Goal: Information Seeking & Learning: Learn about a topic

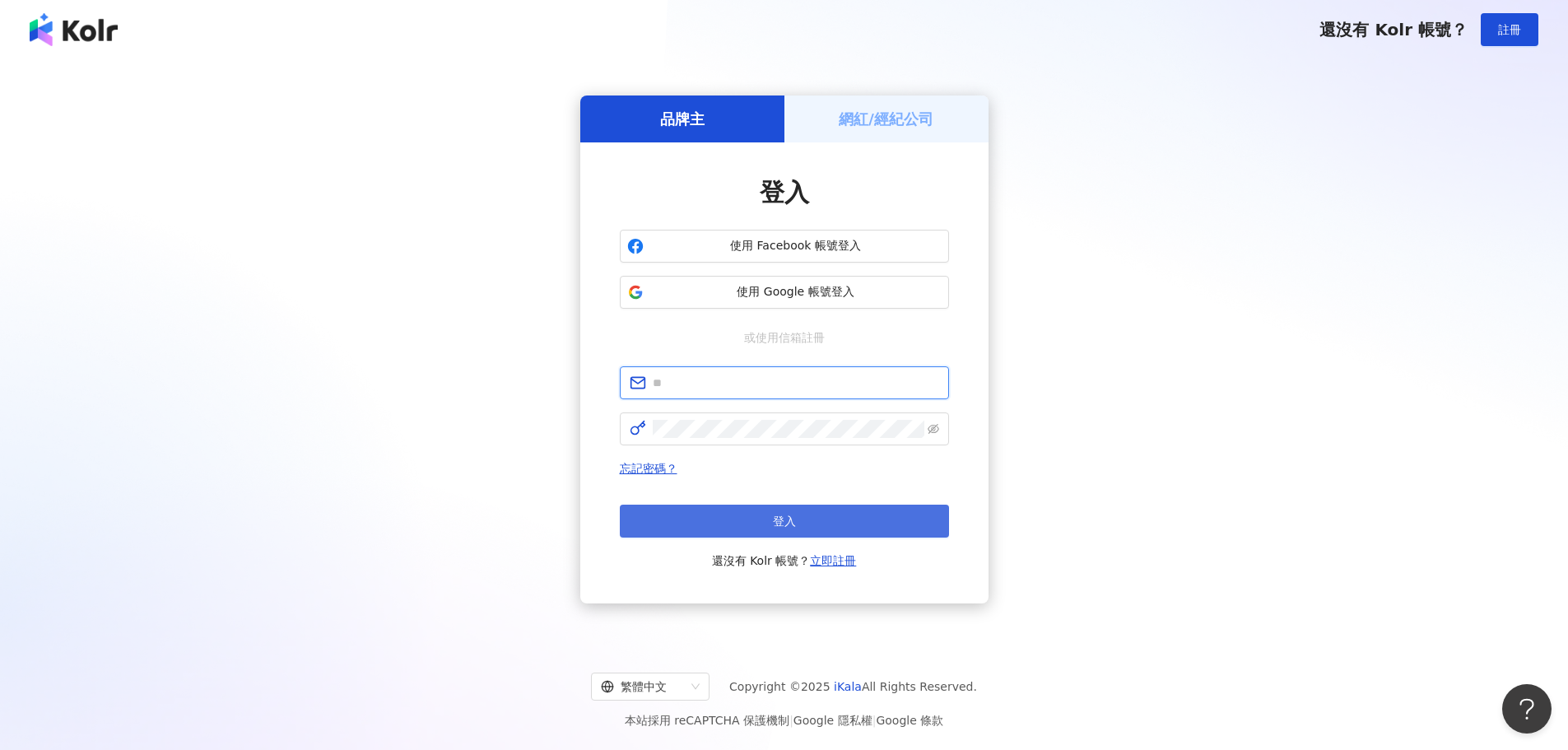
type input "**********"
click at [753, 522] on button "登入" at bounding box center [785, 521] width 329 height 33
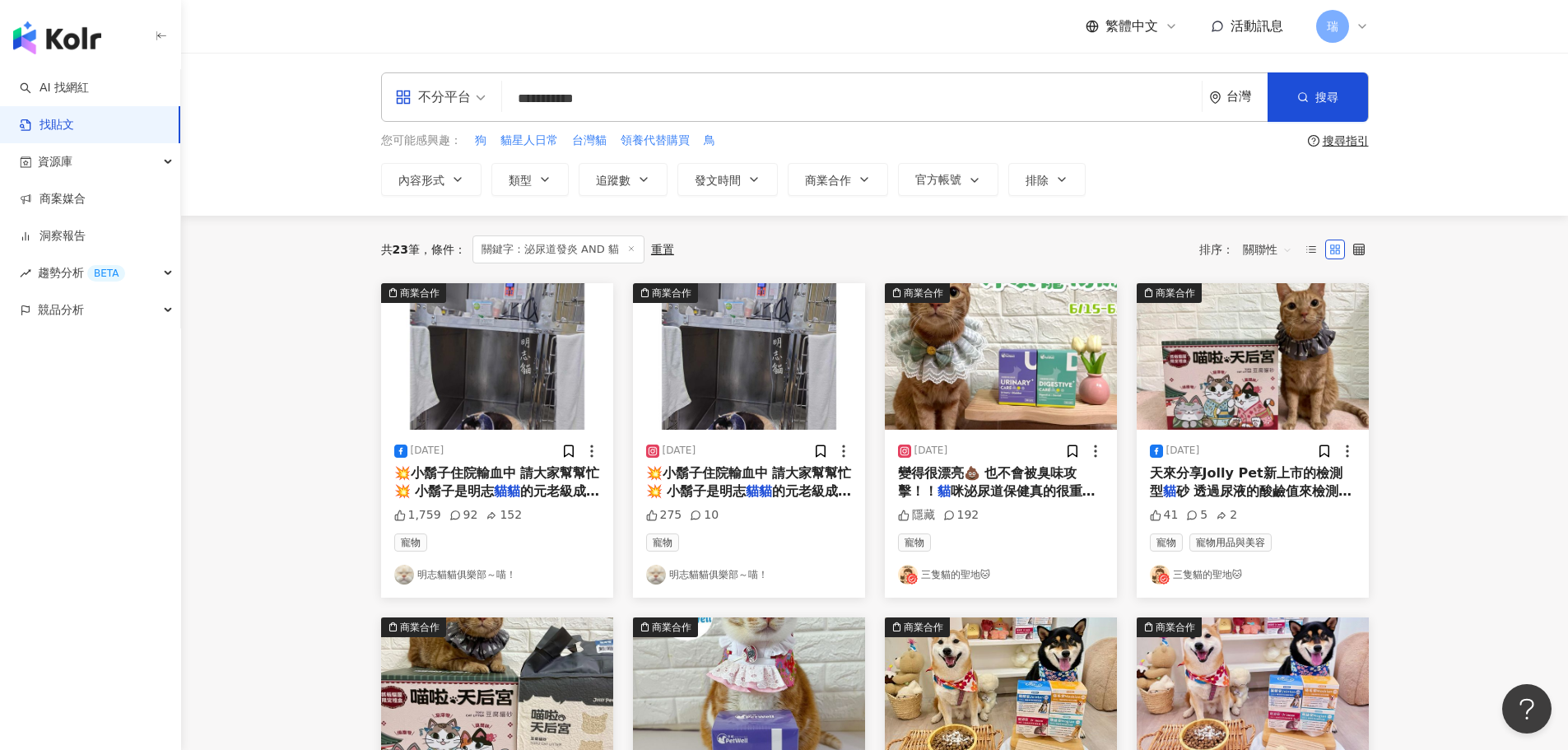
drag, startPoint x: 561, startPoint y: 98, endPoint x: 579, endPoint y: 101, distance: 18.2
click at [579, 101] on input "**********" at bounding box center [852, 98] width 687 height 36
click at [128, 156] on div "資源庫" at bounding box center [90, 161] width 180 height 37
click at [85, 240] on link "網紅收藏" at bounding box center [62, 236] width 46 height 16
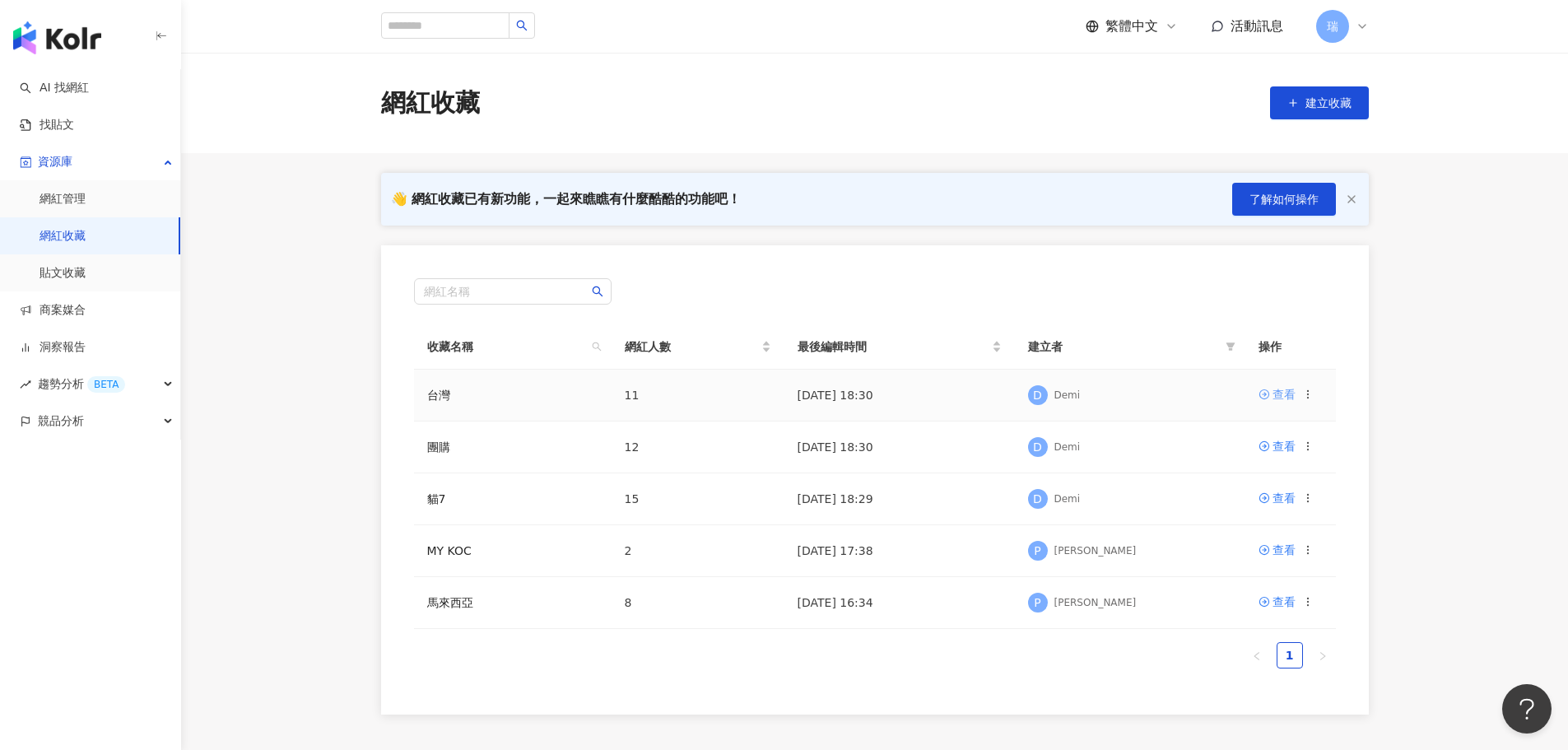
click at [1260, 390] on icon at bounding box center [1264, 394] width 11 height 11
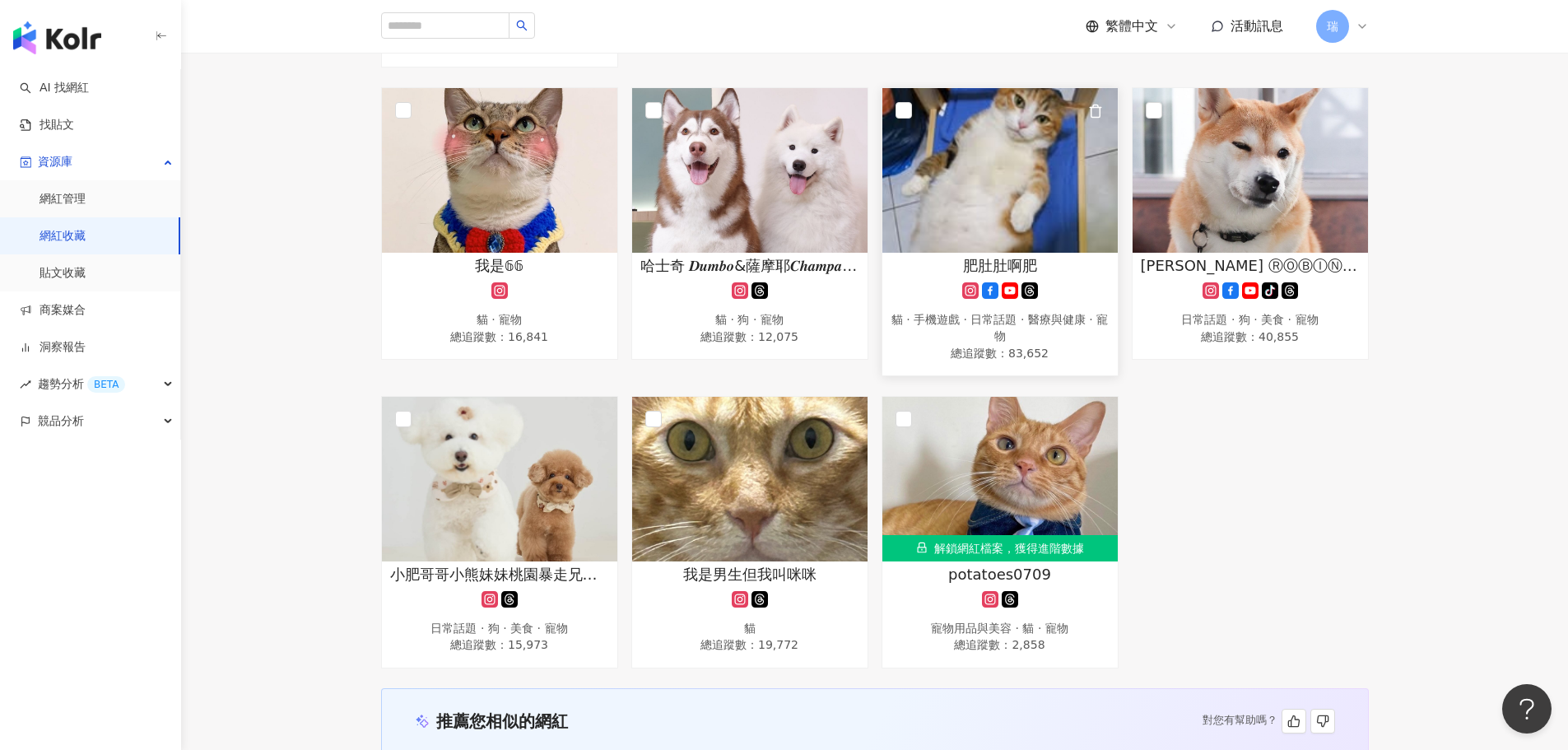
scroll to position [499, 0]
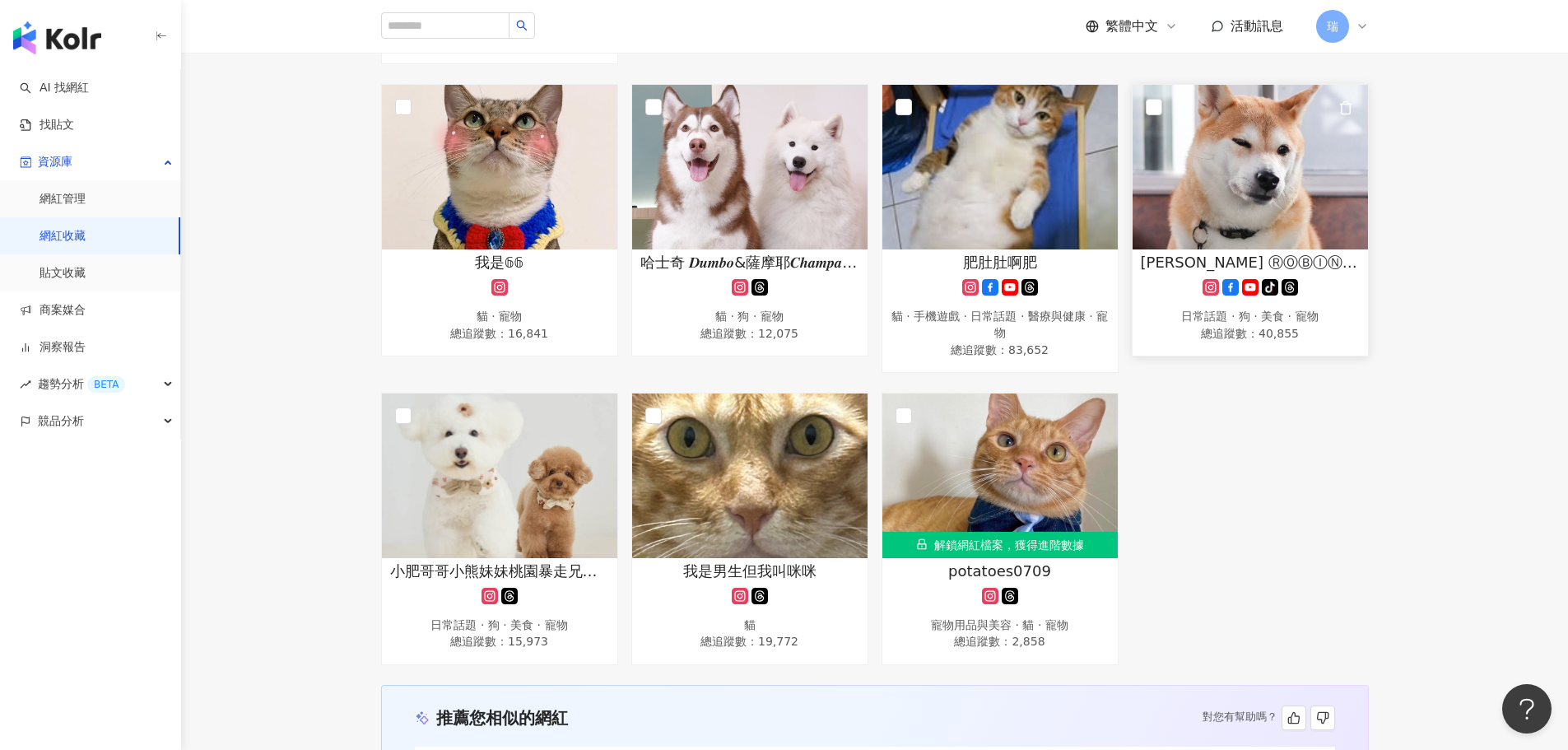
click at [1341, 137] on img at bounding box center [1251, 167] width 236 height 165
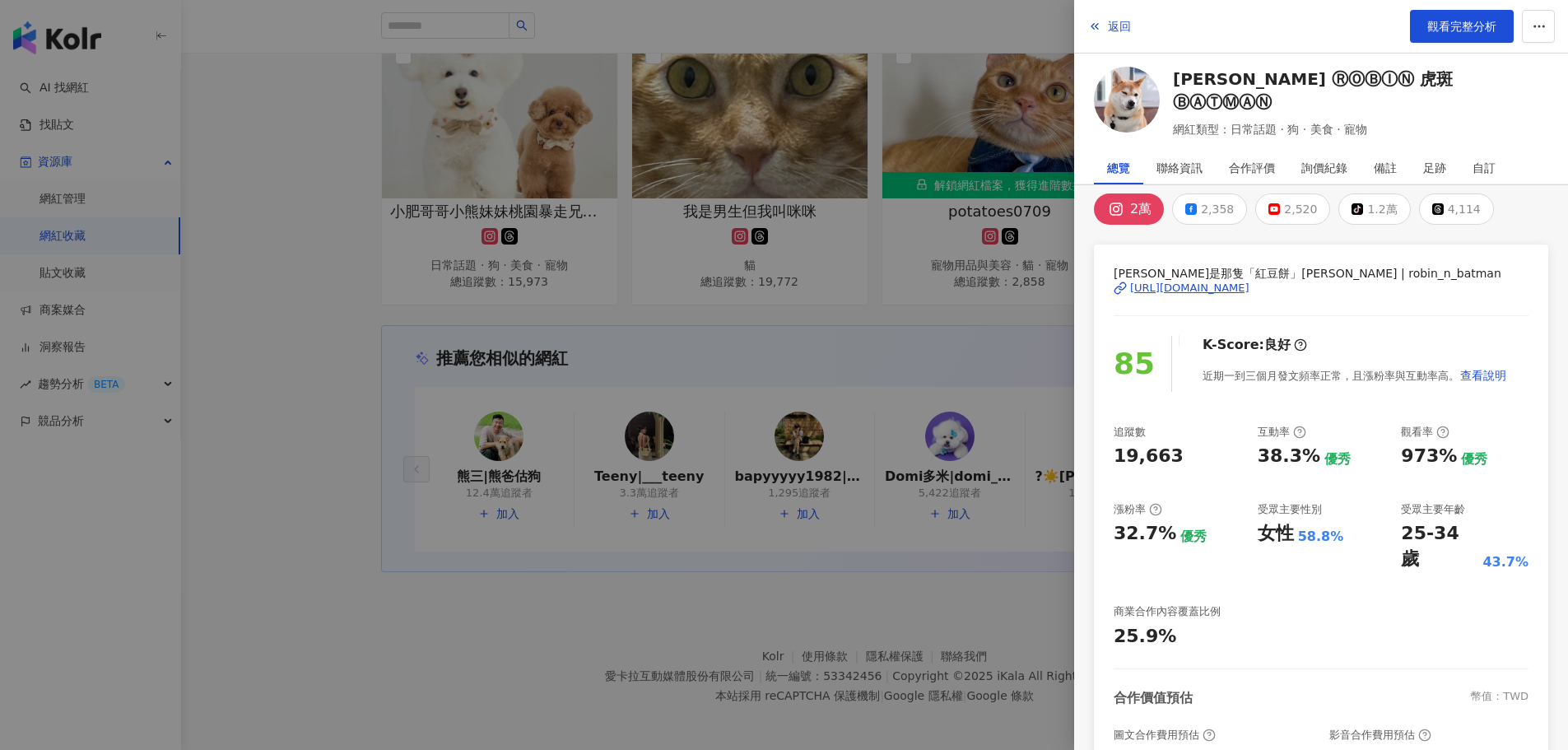
scroll to position [0, 0]
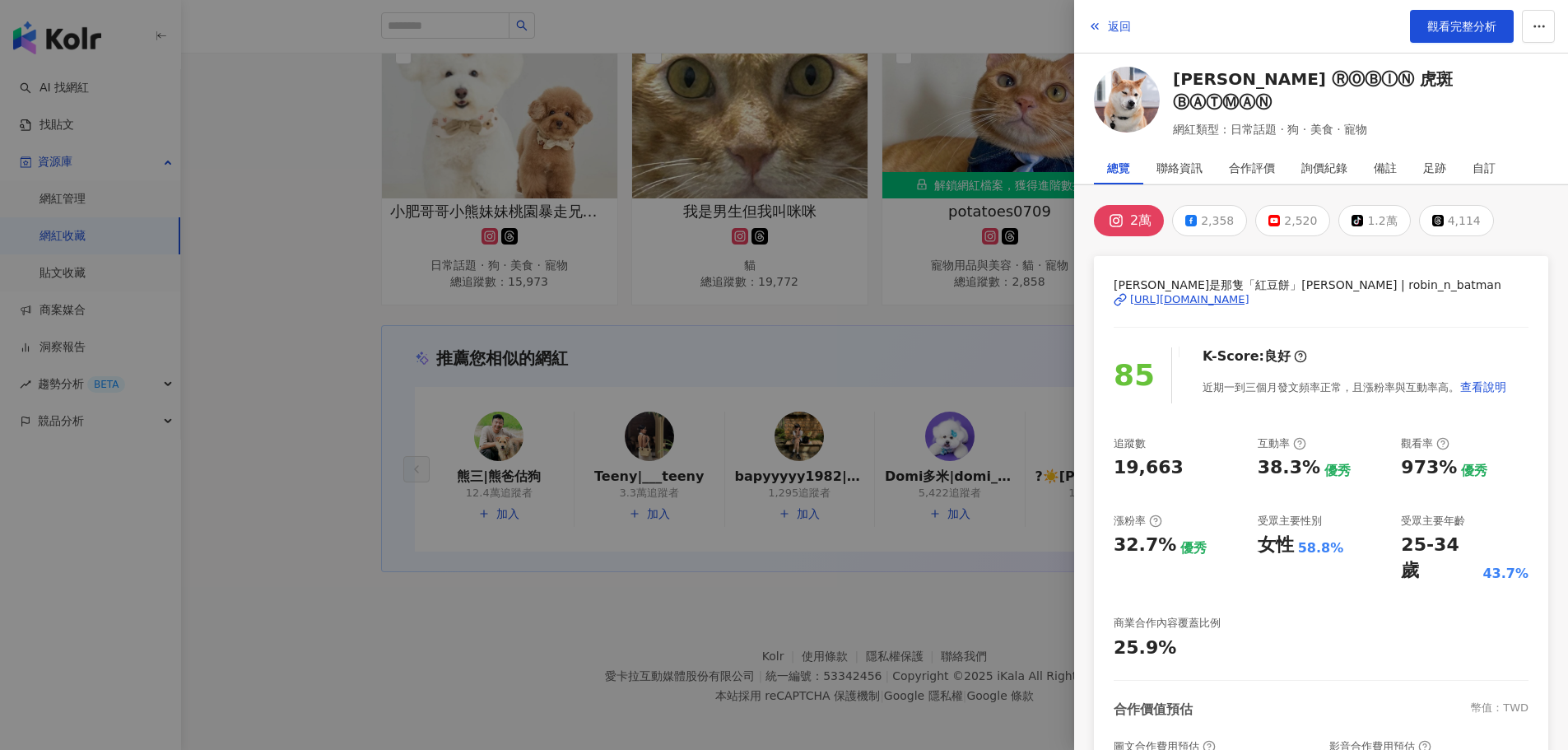
click at [1250, 299] on div "[URL][DOMAIN_NAME]" at bounding box center [1190, 299] width 120 height 15
drag, startPoint x: 1262, startPoint y: 391, endPoint x: 1416, endPoint y: 389, distance: 154.0
click at [1416, 389] on div "近期一到三個月發文頻率正常，且漲粉率與互動率高。 查看說明" at bounding box center [1355, 387] width 305 height 33
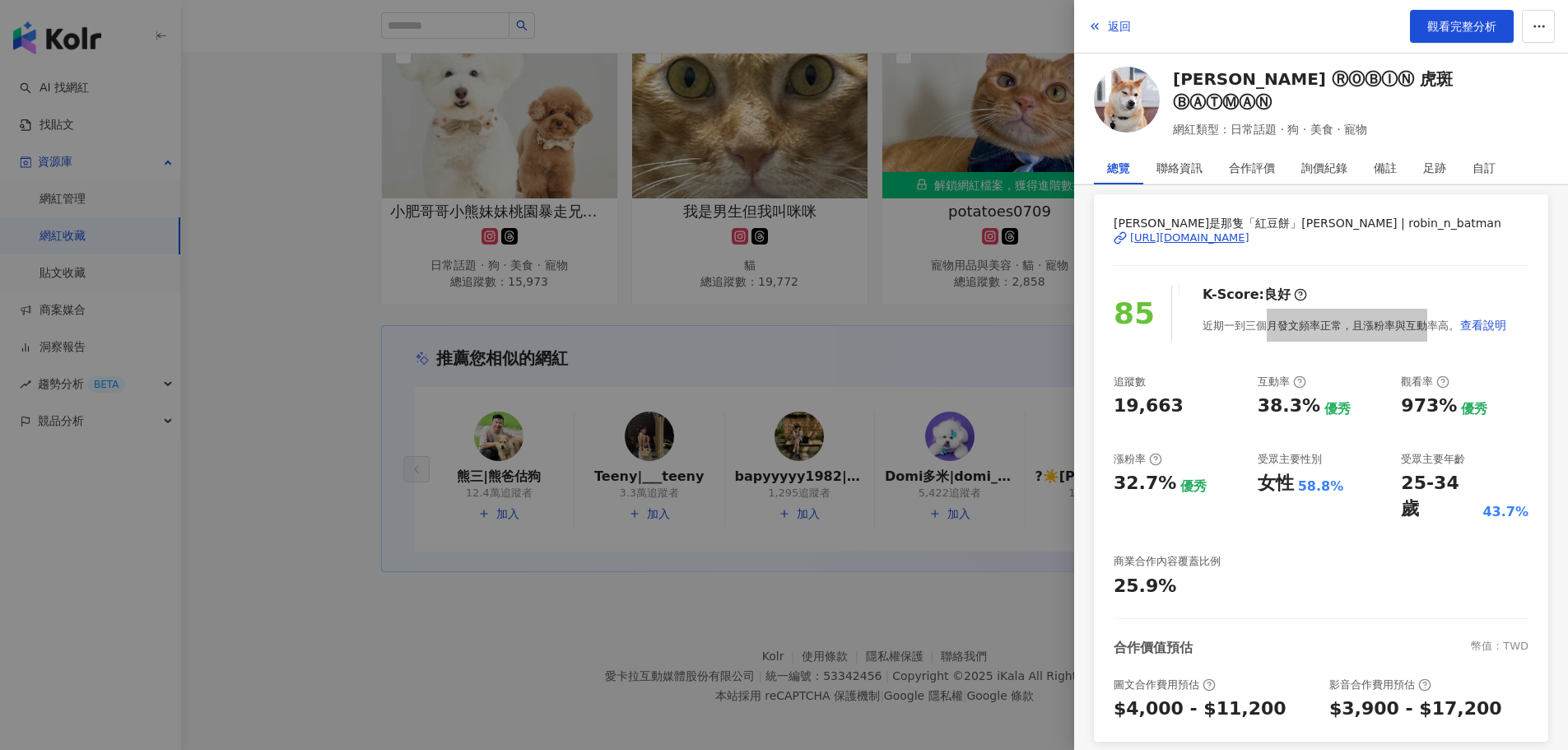
scroll to position [165, 0]
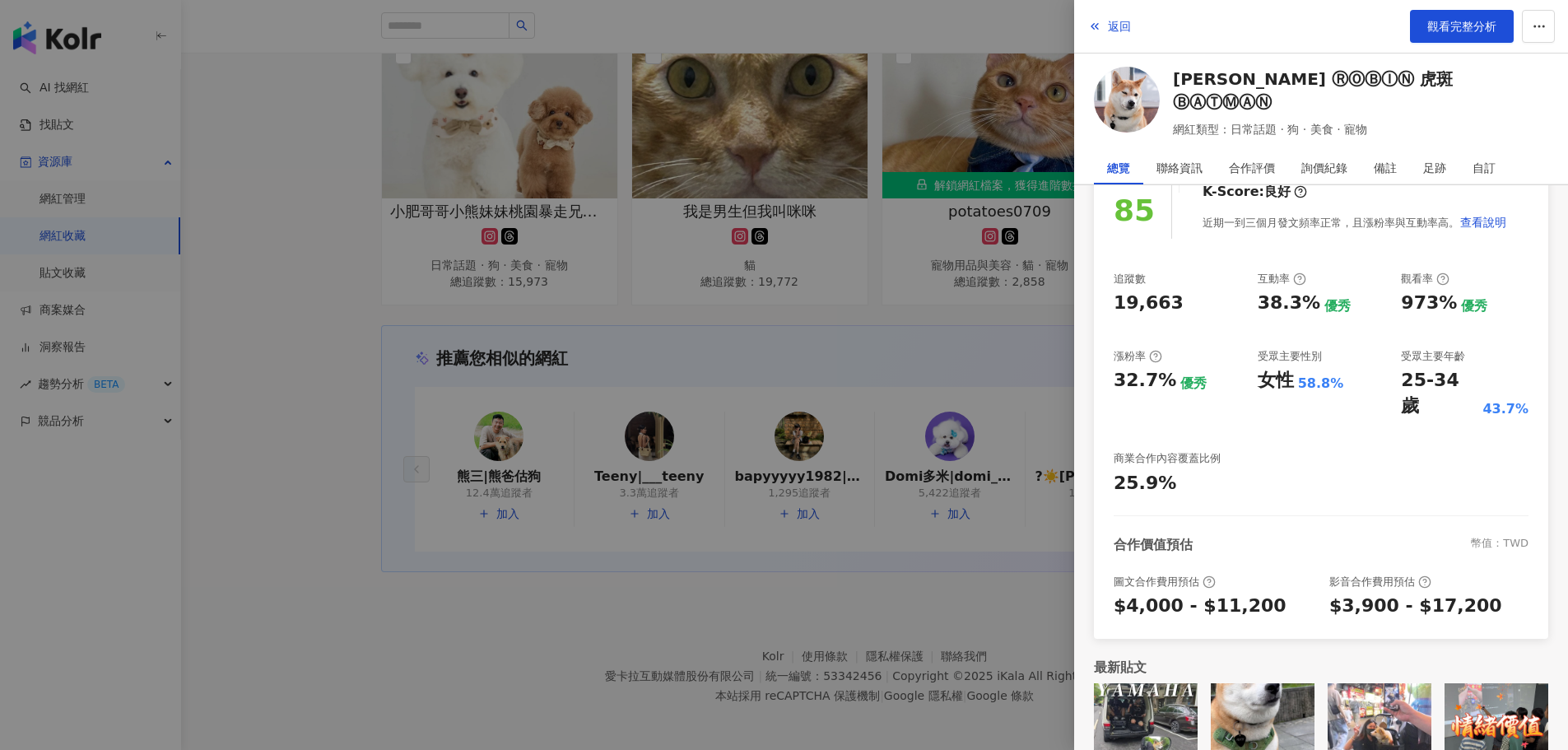
click at [1002, 346] on div at bounding box center [784, 375] width 1568 height 750
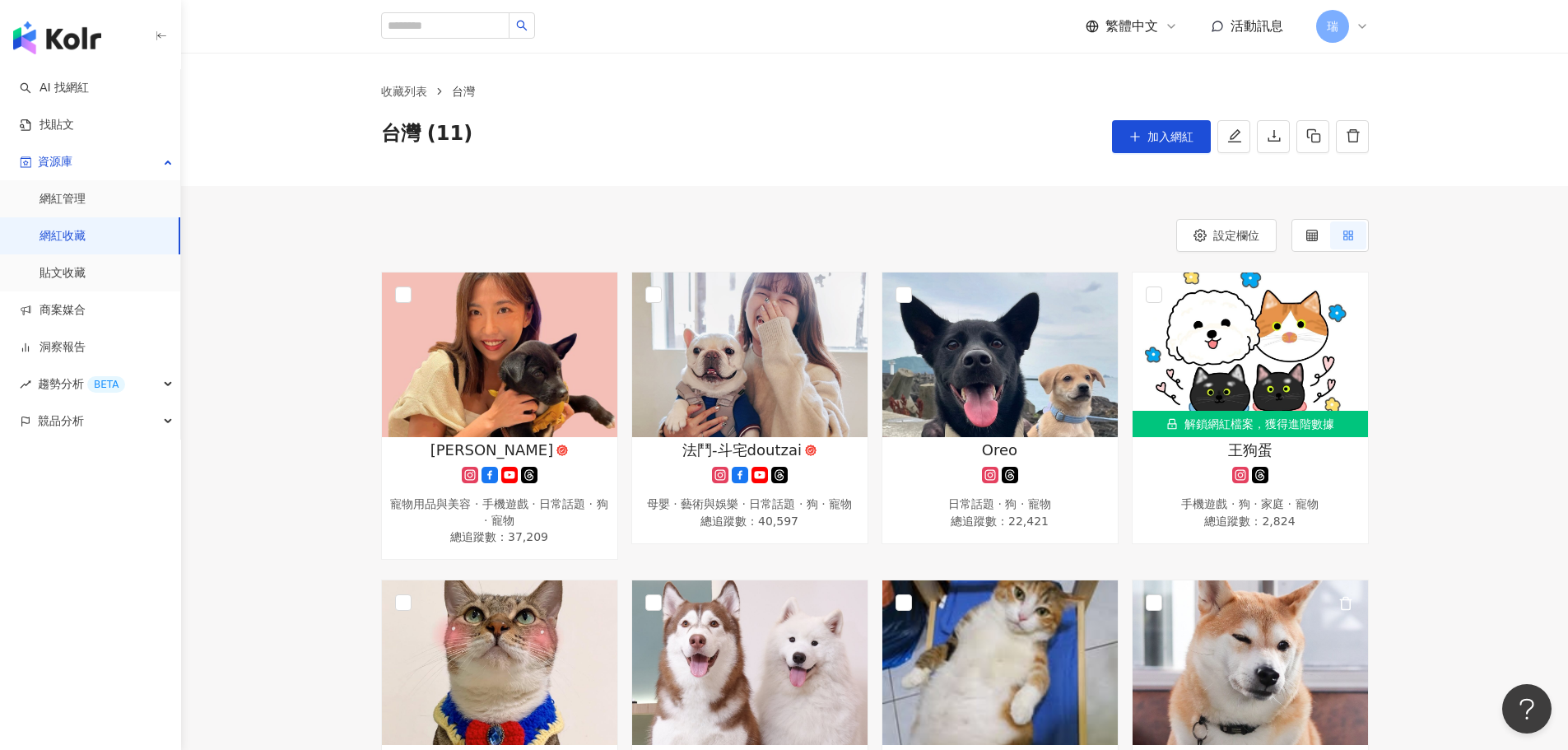
scroll to position [0, 0]
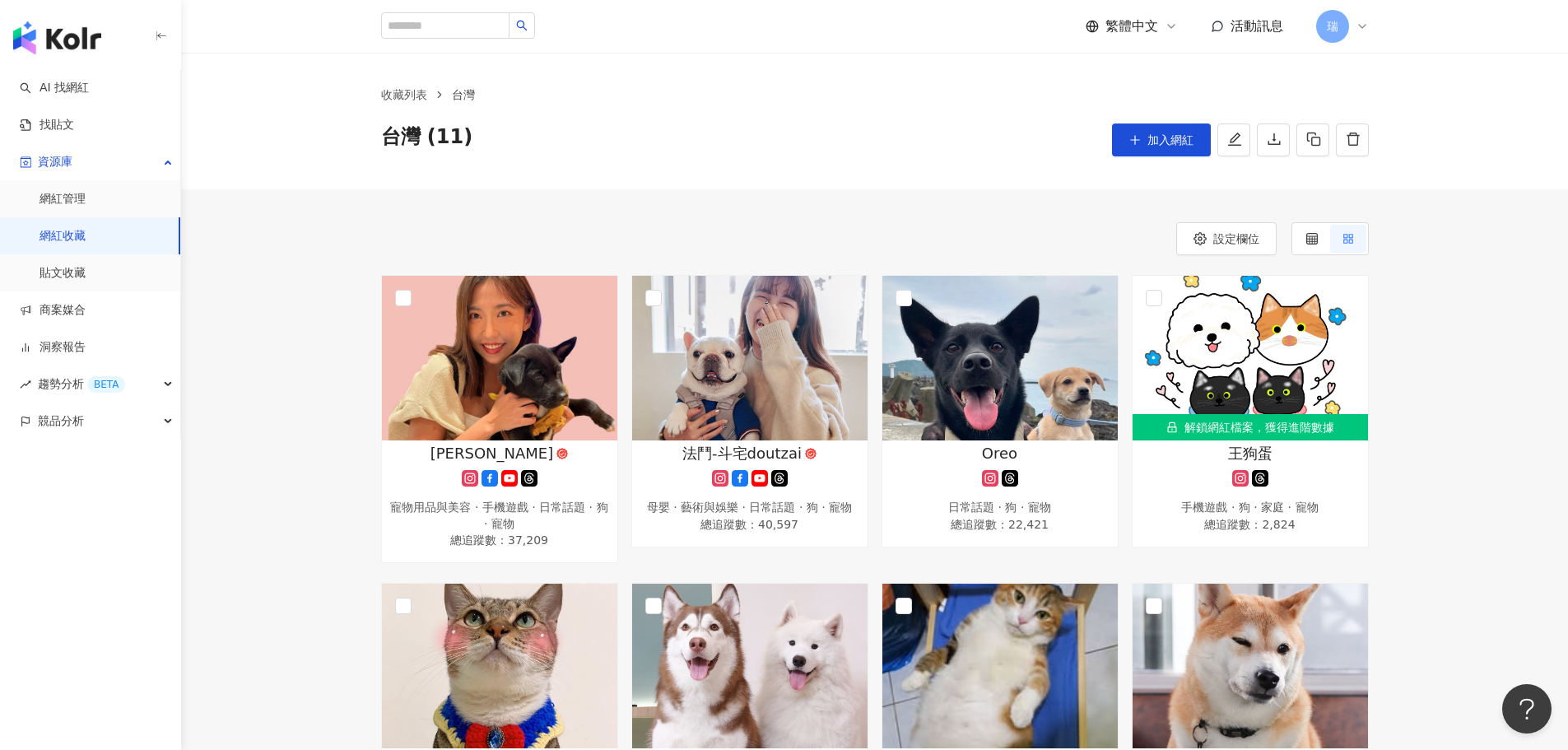
click at [68, 229] on link "網紅收藏" at bounding box center [62, 236] width 46 height 16
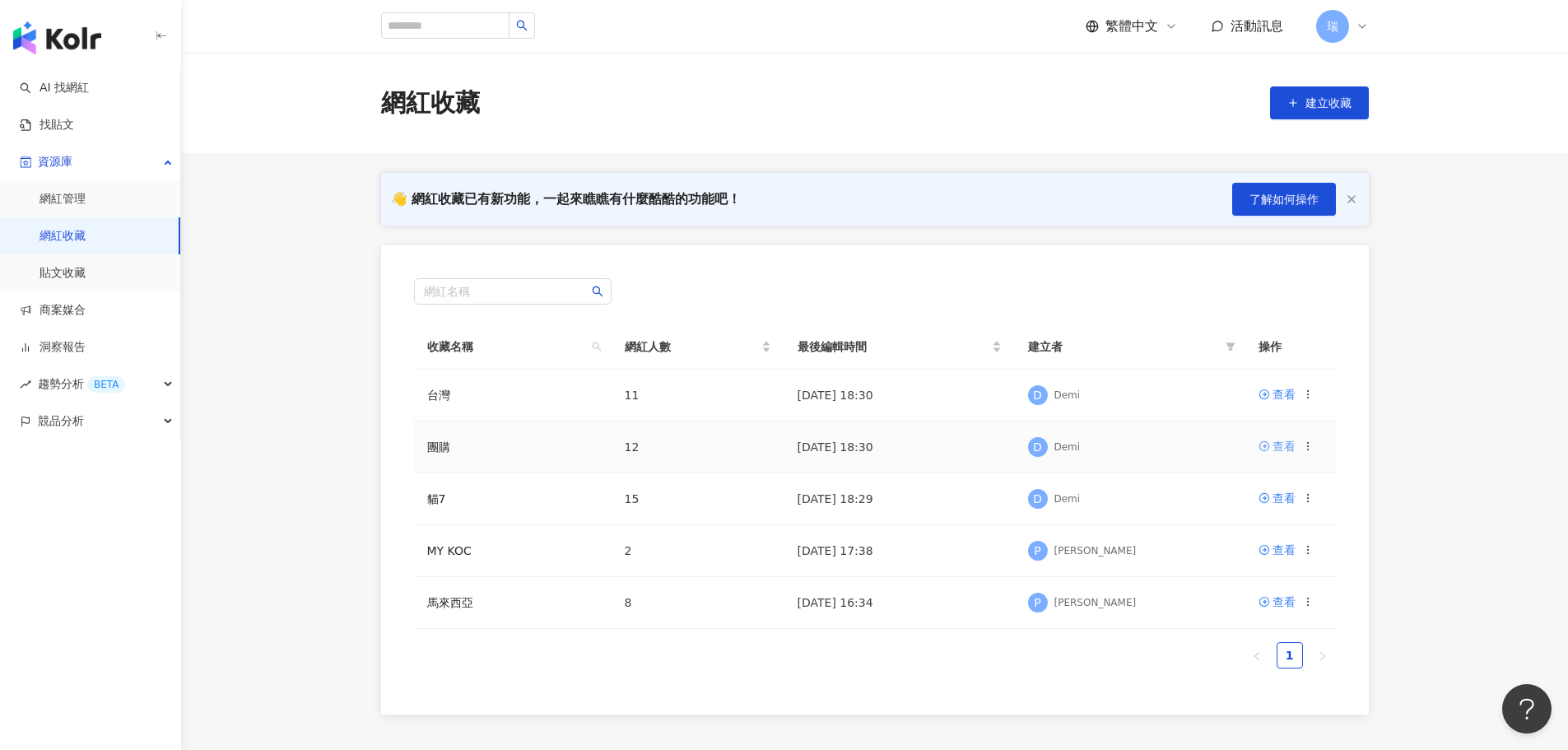
click at [1285, 444] on div "查看" at bounding box center [1284, 446] width 23 height 18
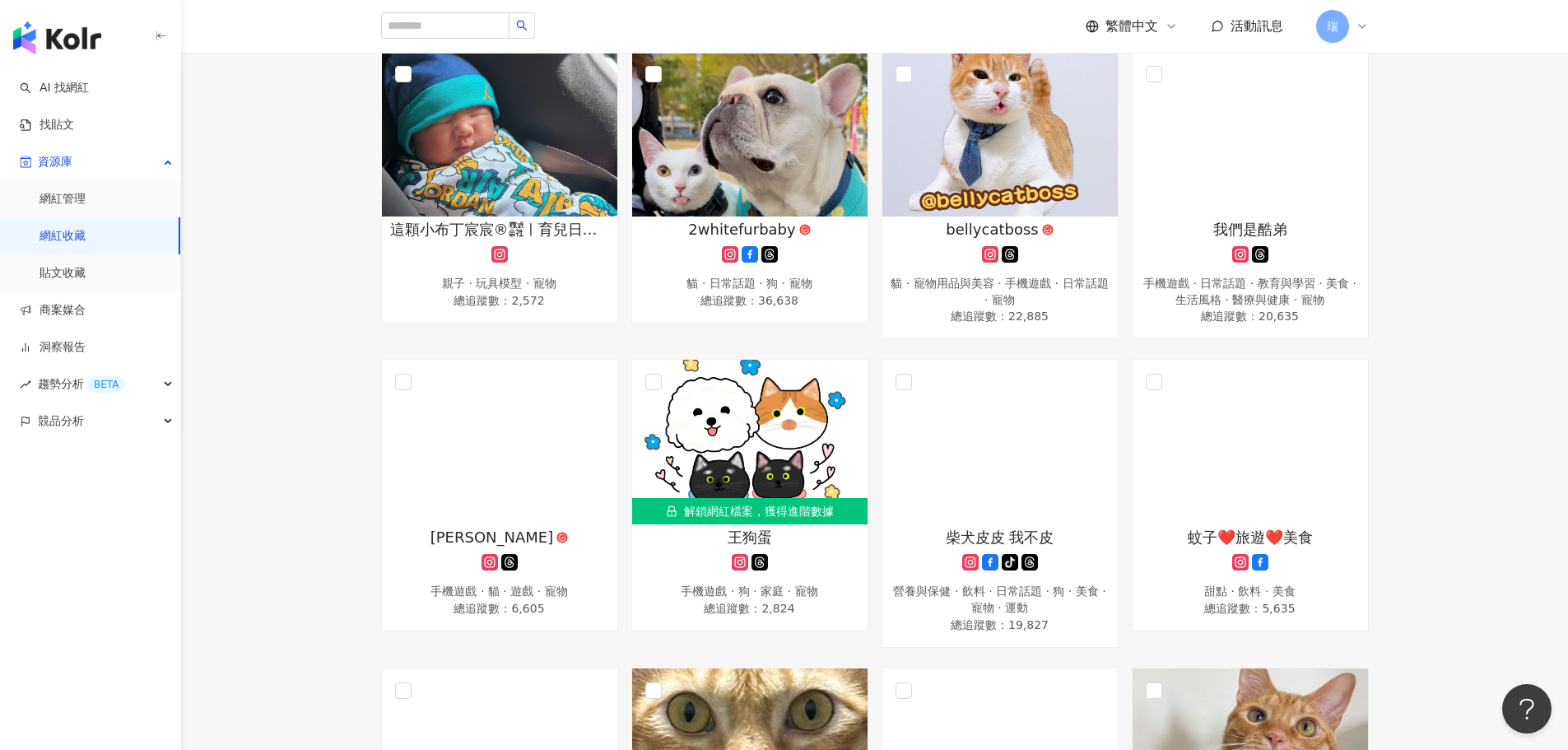
scroll to position [247, 0]
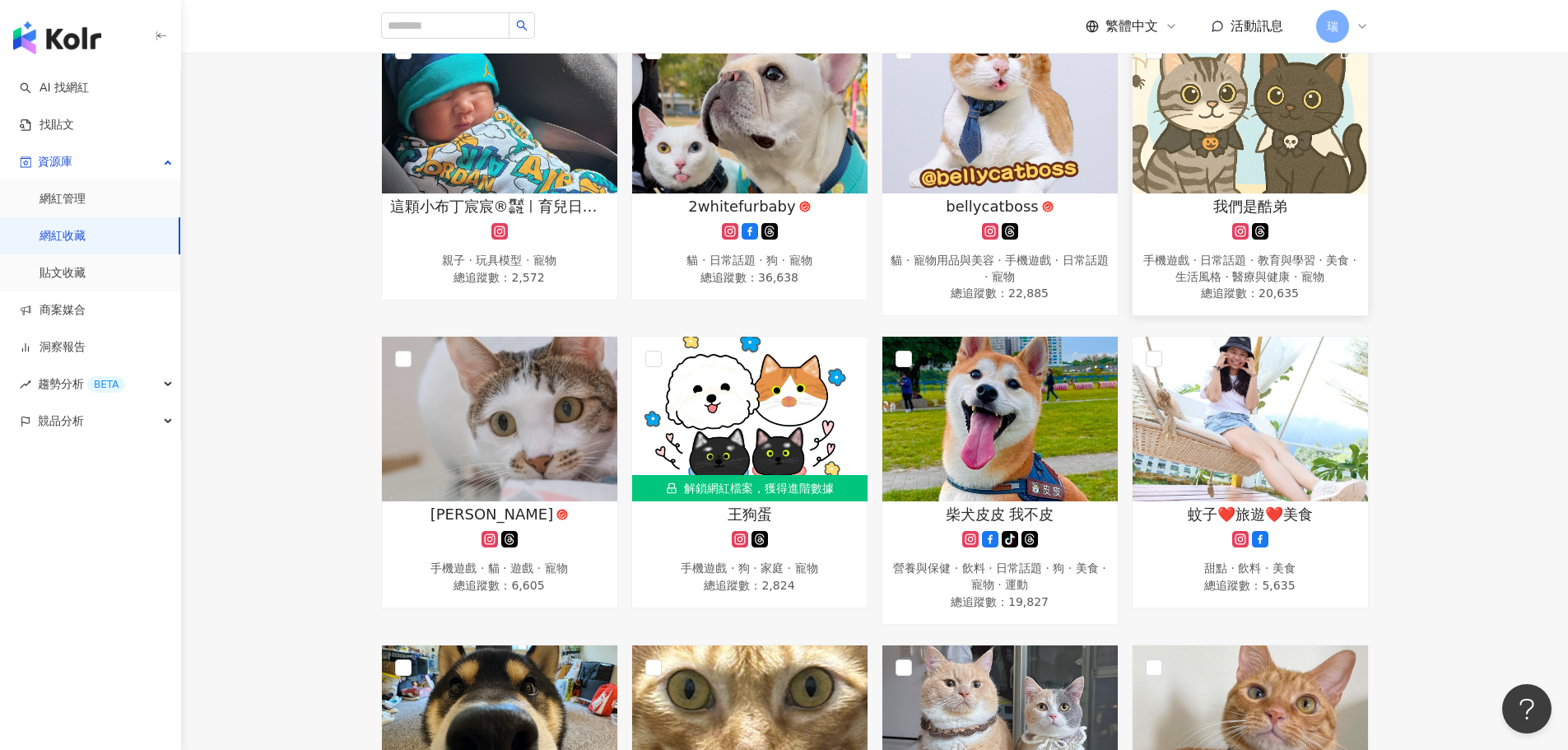
click at [1261, 275] on div "手機遊戲 · 日常話題 · 教育與學習 · 美食 · 生活風格 · 醫療與健康 · 寵物" at bounding box center [1250, 268] width 219 height 32
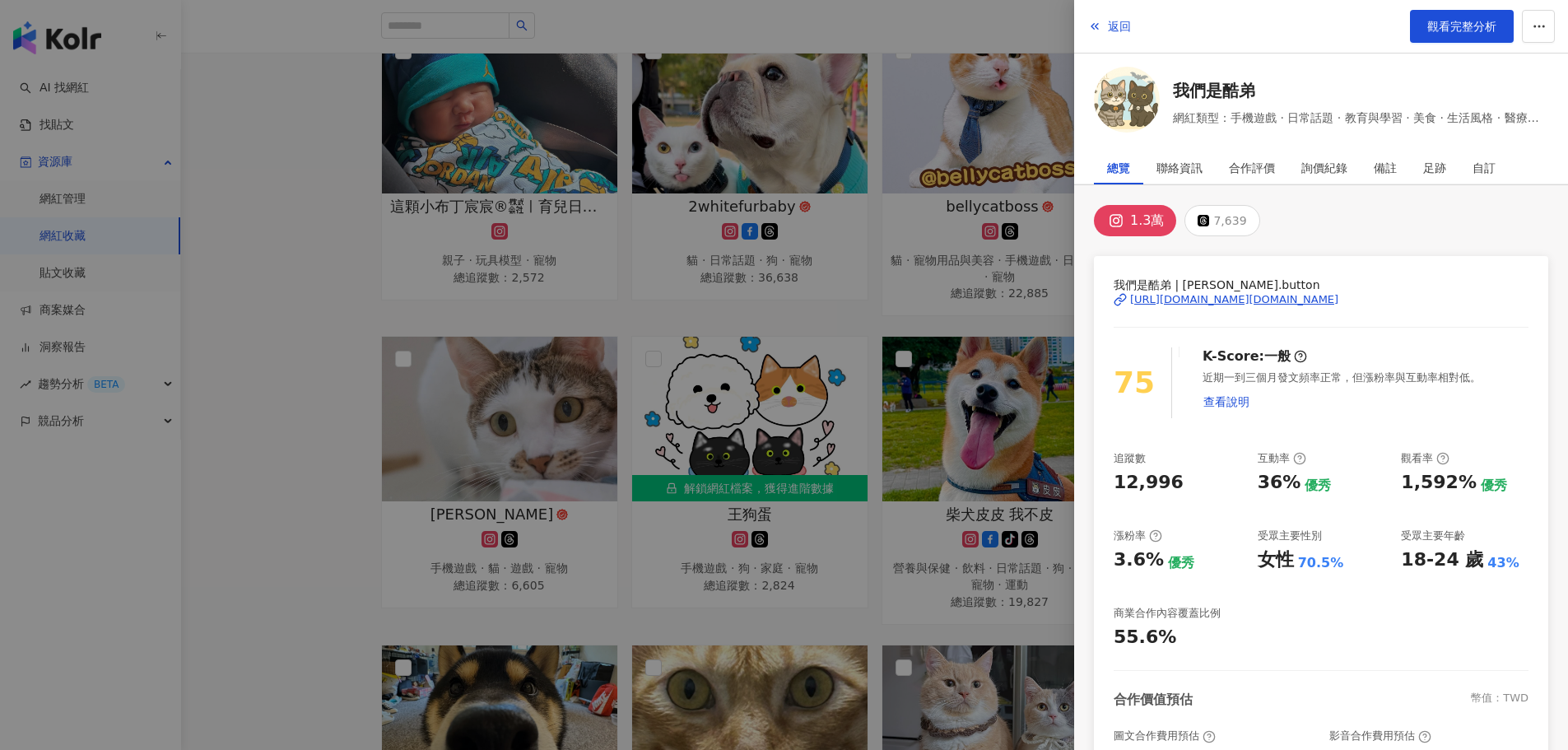
click at [1279, 300] on div "[URL][DOMAIN_NAME][DOMAIN_NAME]" at bounding box center [1234, 299] width 208 height 15
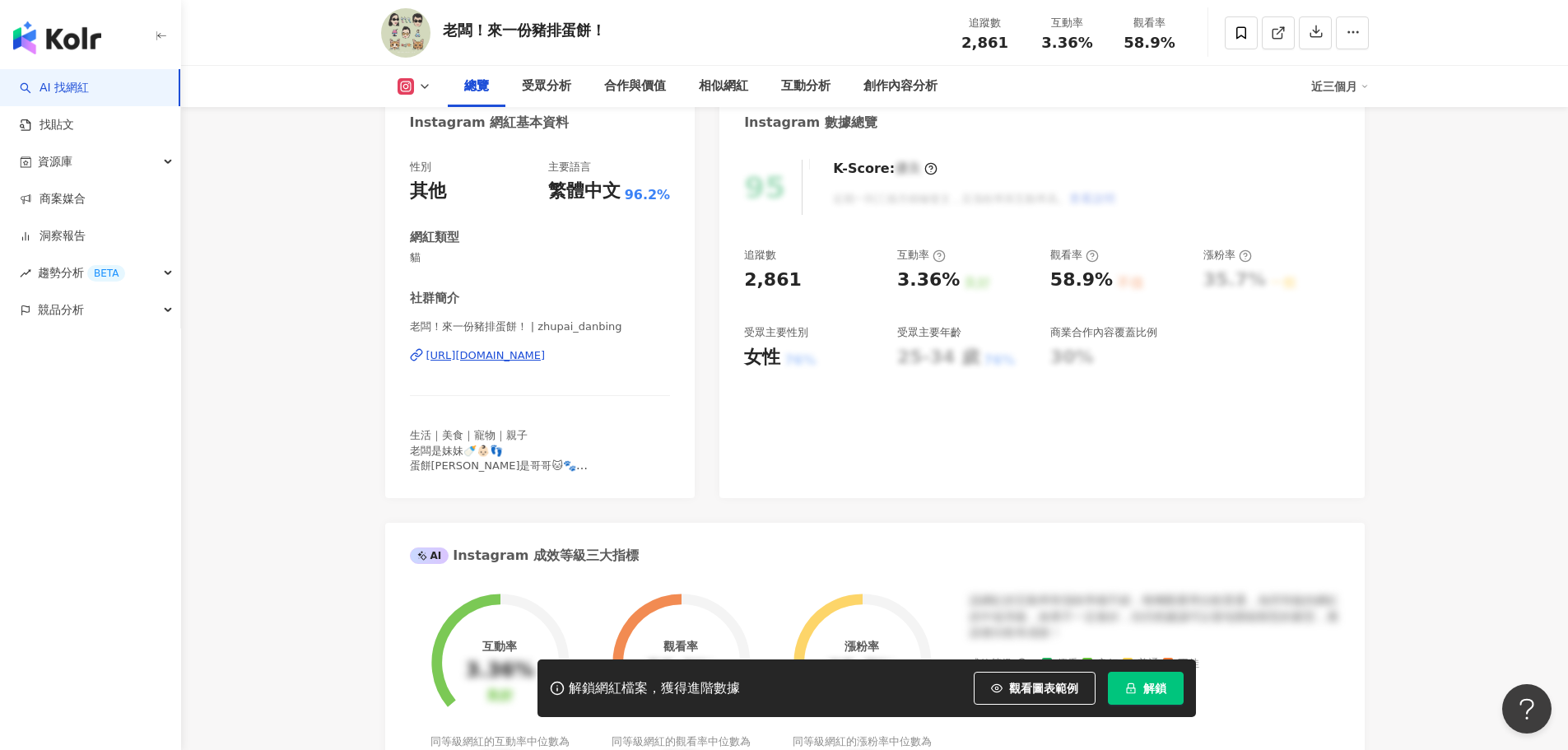
scroll to position [99, 0]
